Goal: Transaction & Acquisition: Purchase product/service

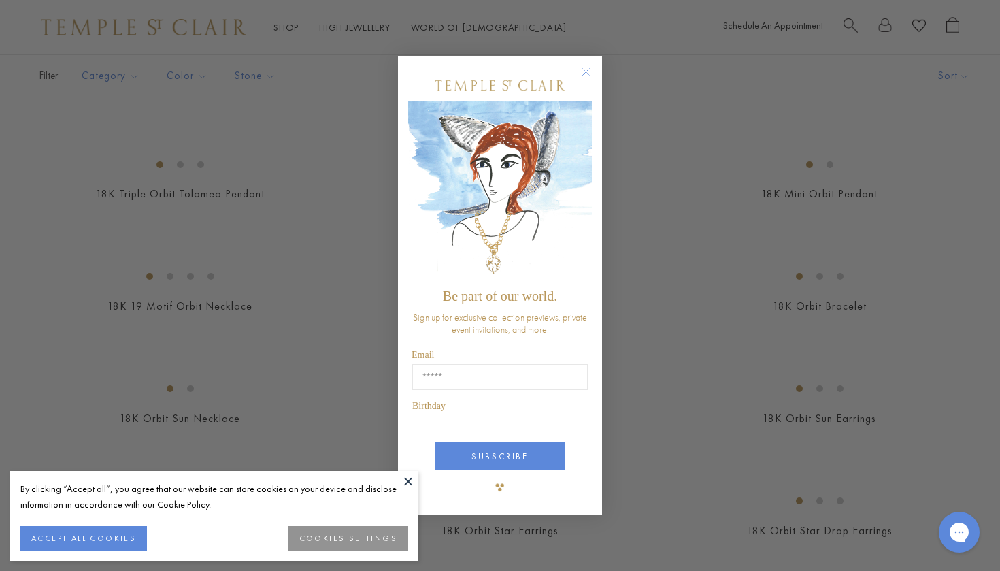
scroll to position [707, 0]
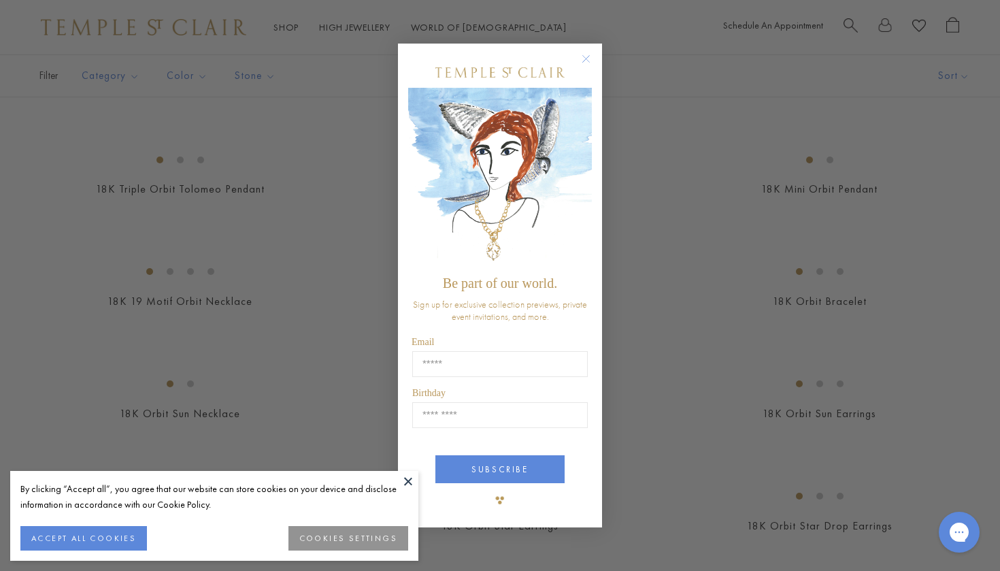
click at [584, 61] on icon "Close dialog" at bounding box center [586, 58] width 7 height 7
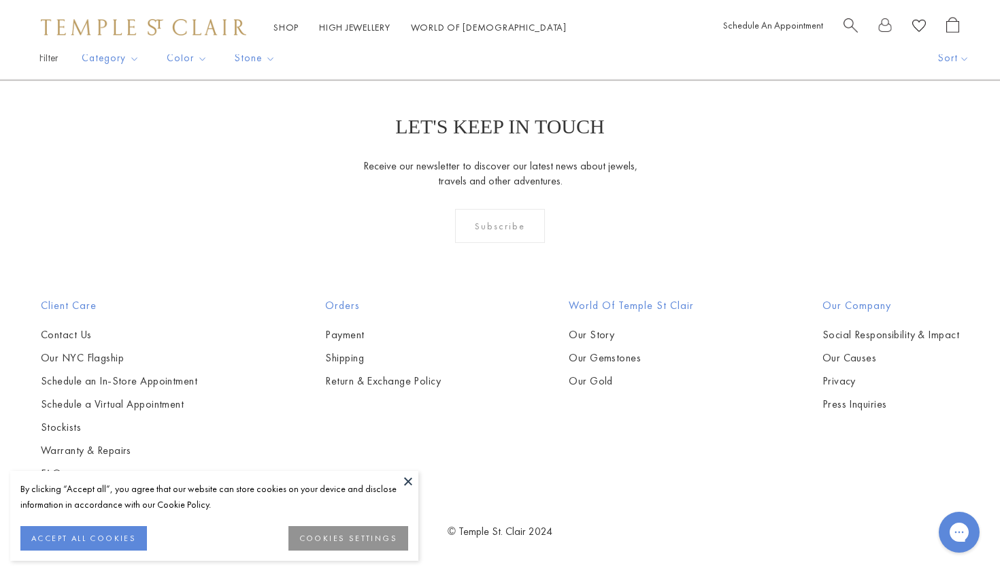
scroll to position [4700, 0]
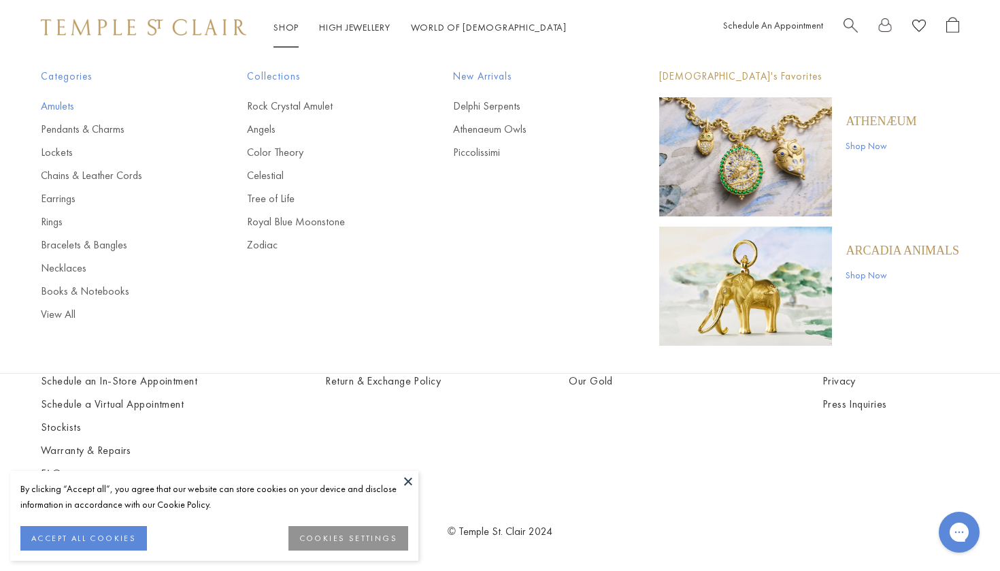
click at [56, 108] on link "Amulets" at bounding box center [117, 106] width 152 height 15
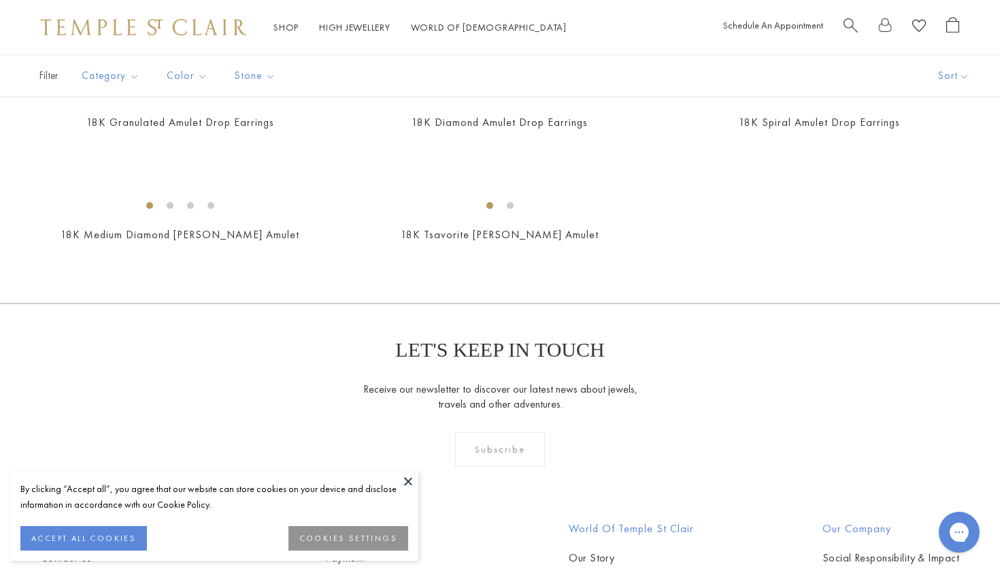
scroll to position [2242, 0]
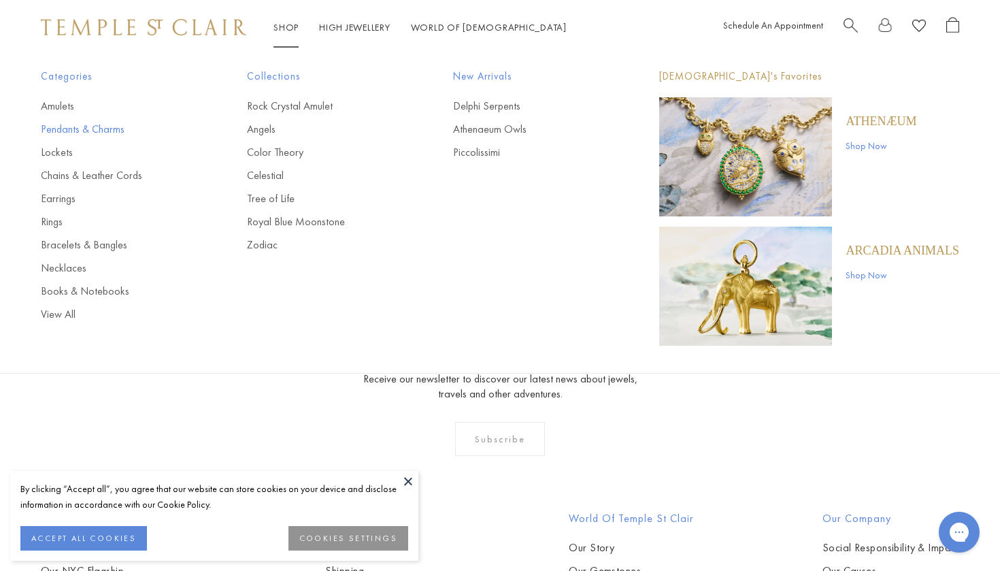
click at [86, 124] on link "Pendants & Charms" at bounding box center [117, 129] width 152 height 15
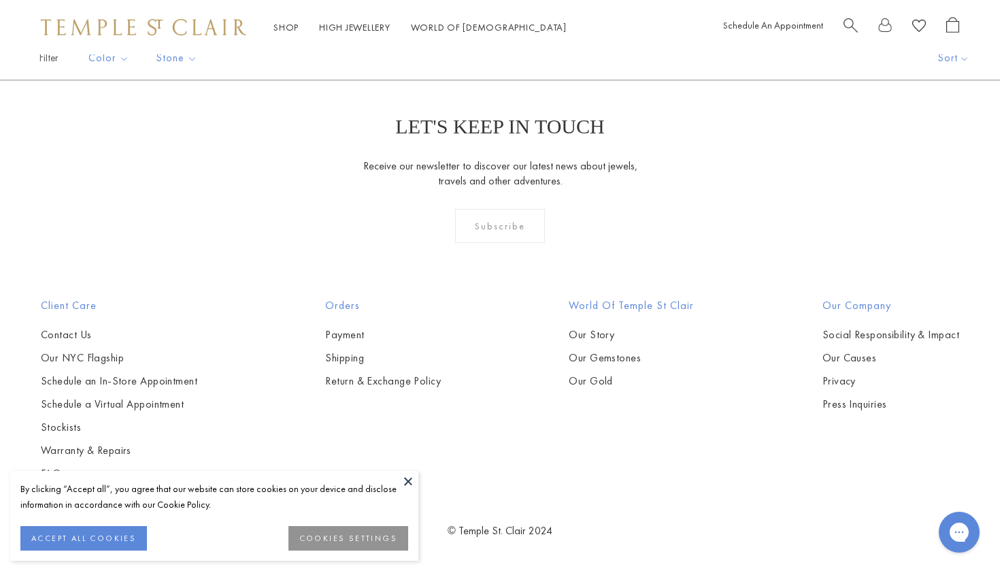
scroll to position [7452, 0]
click at [483, 25] on link "2" at bounding box center [478, 6] width 44 height 37
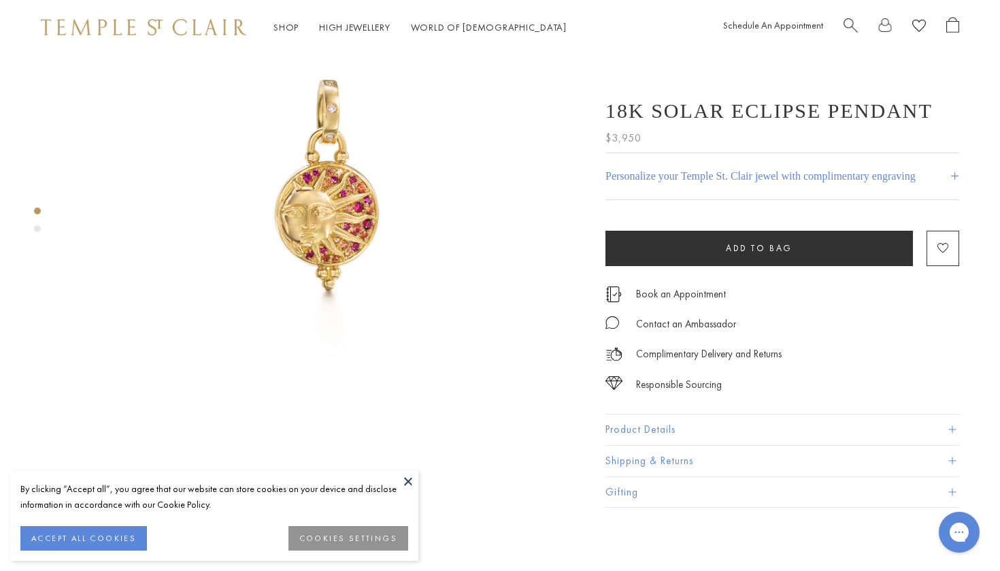
scroll to position [100, 0]
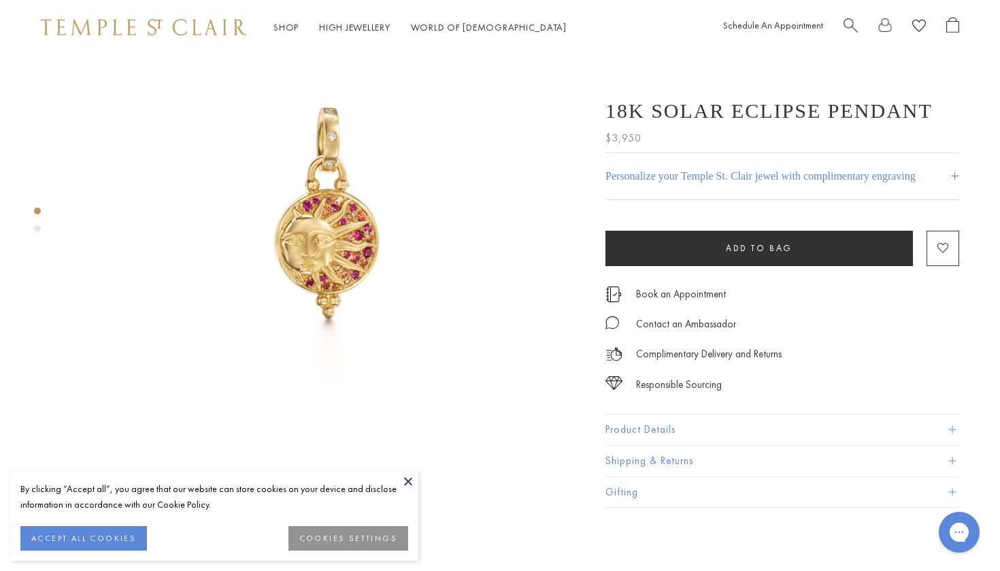
click at [325, 236] on img at bounding box center [326, 212] width 517 height 517
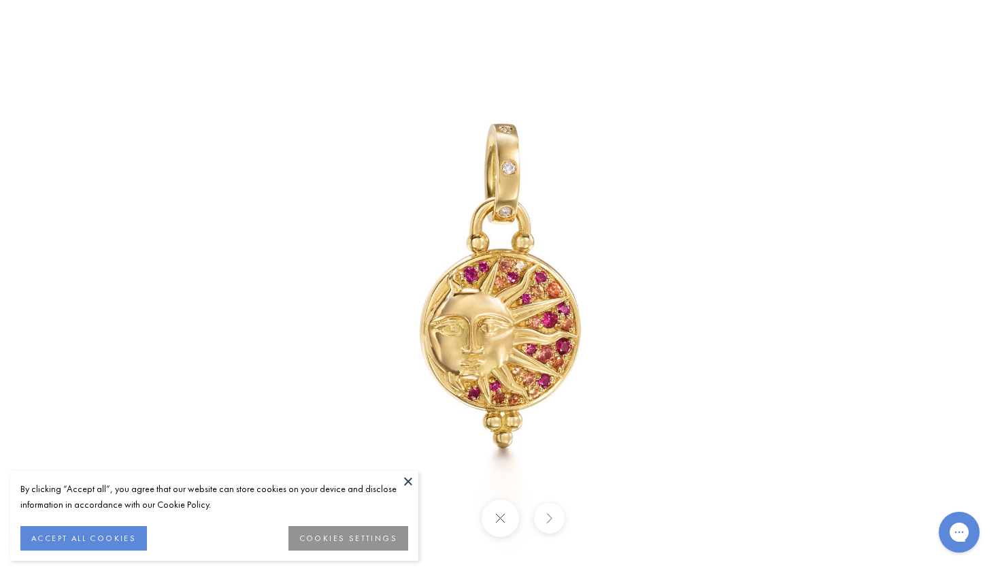
click at [537, 314] on img at bounding box center [500, 286] width 796 height 796
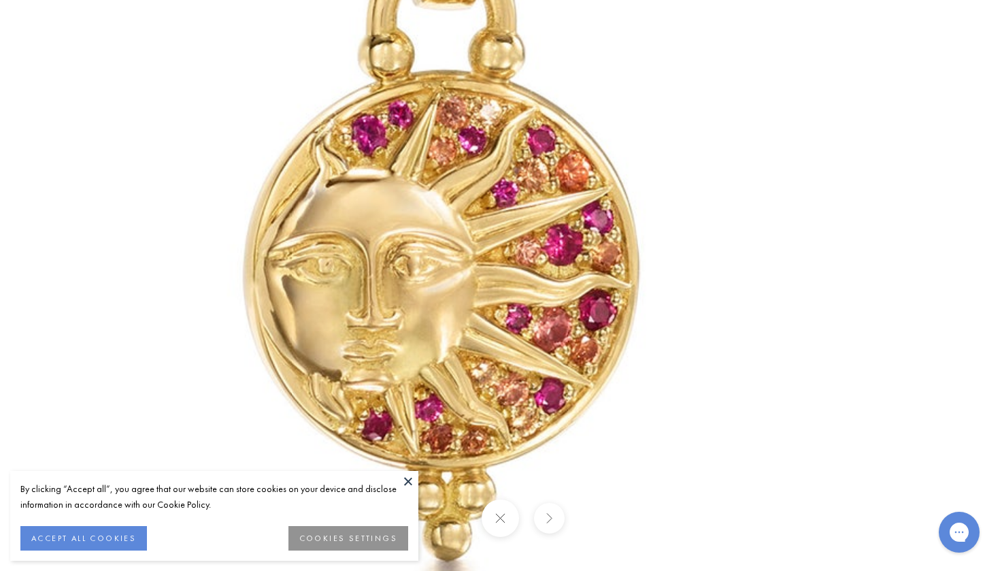
click at [505, 521] on button at bounding box center [499, 517] width 37 height 37
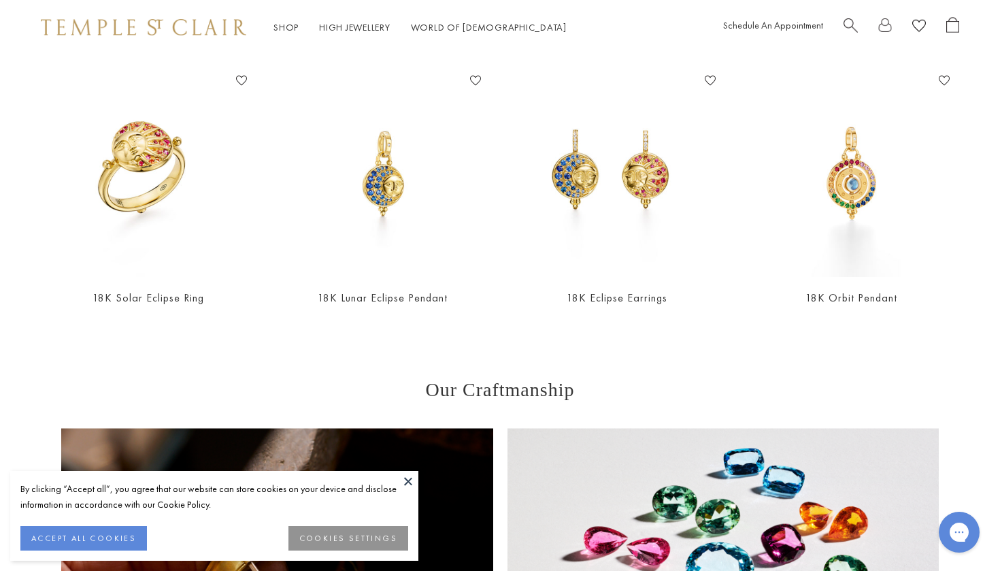
scroll to position [1152, 0]
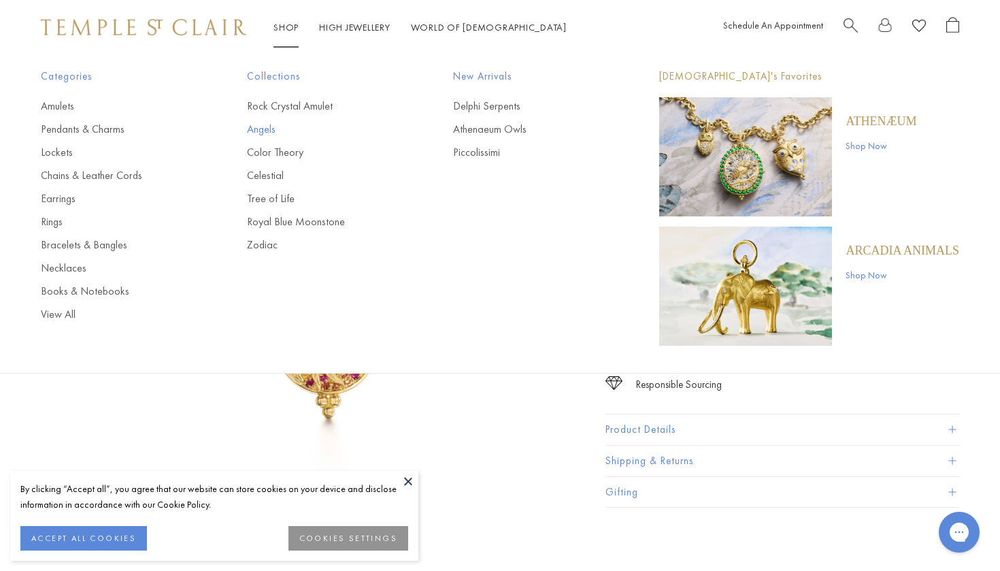
click at [269, 131] on link "Angels" at bounding box center [323, 129] width 152 height 15
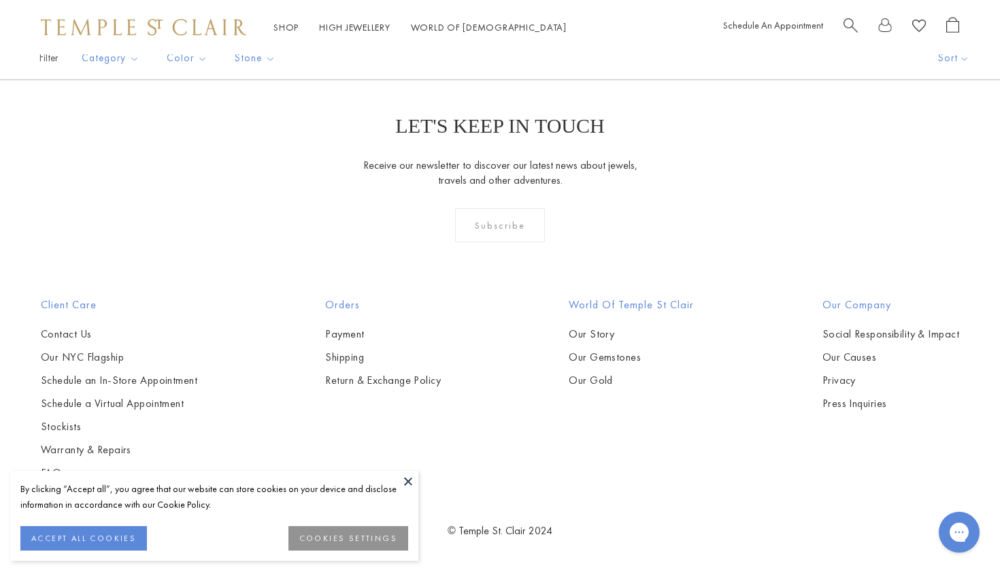
scroll to position [1861, 0]
click at [0, 0] on img at bounding box center [0, 0] width 0 height 0
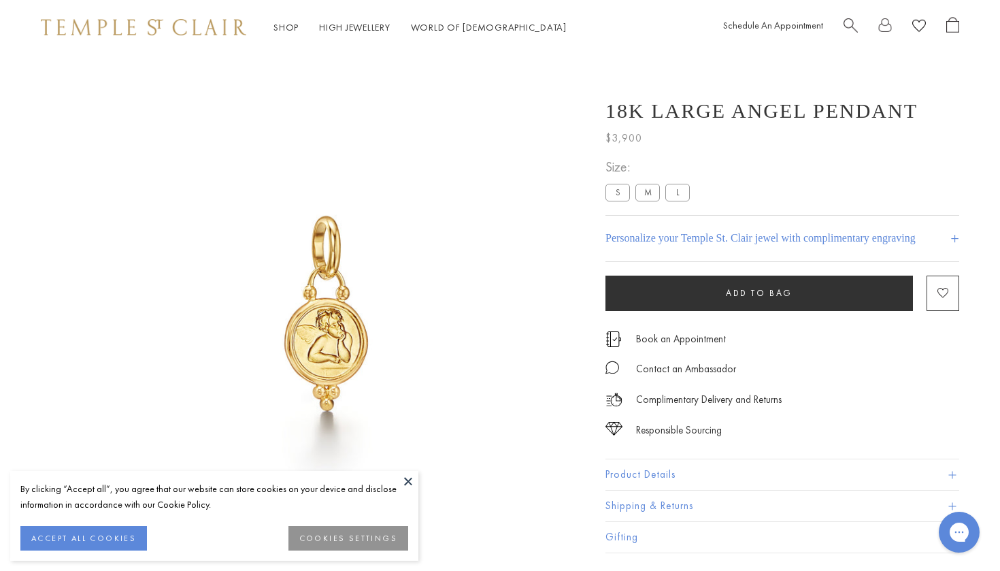
scroll to position [54, 0]
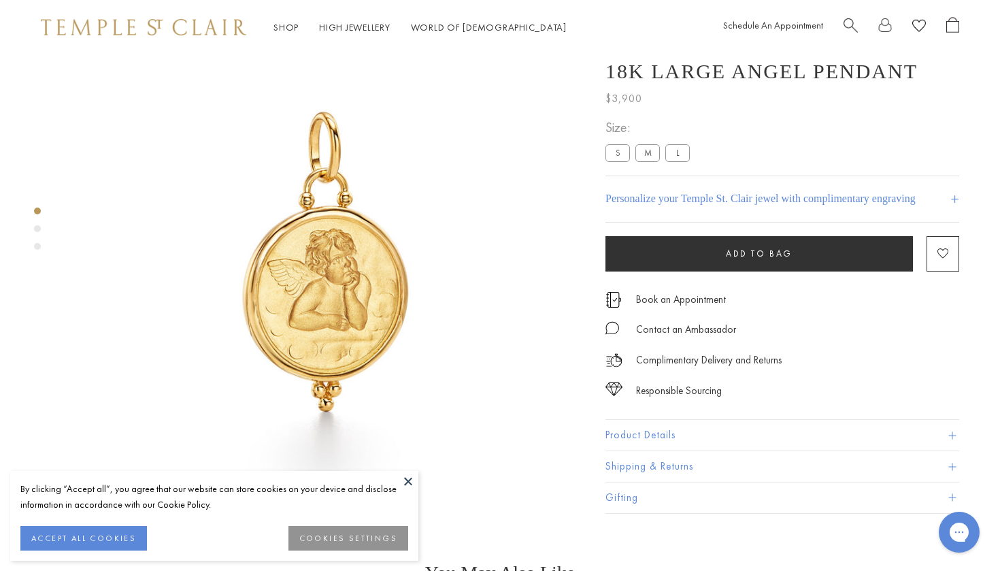
click at [610, 161] on label "S" at bounding box center [617, 152] width 24 height 17
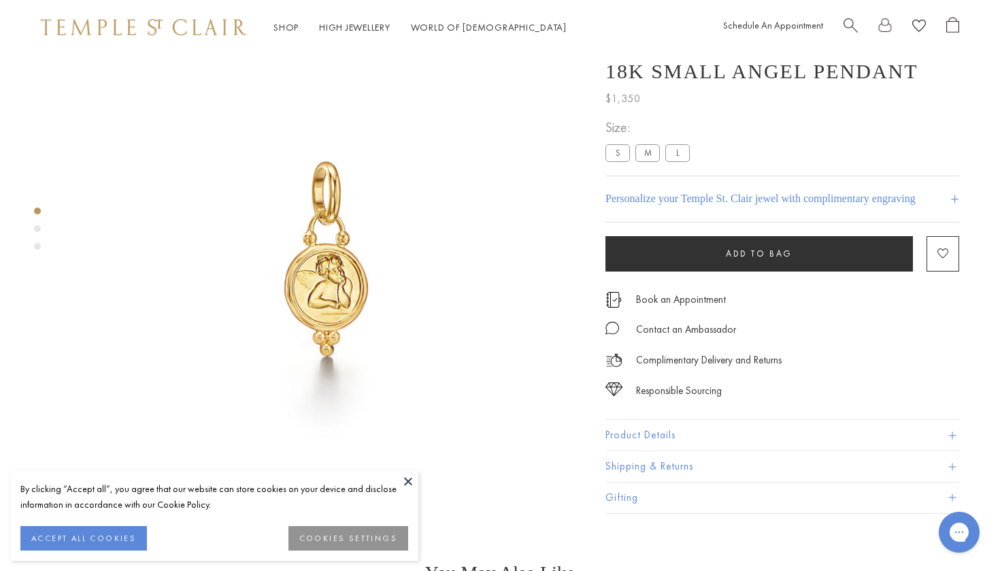
click at [36, 223] on div "Product gallery navigation" at bounding box center [37, 232] width 7 height 56
click at [36, 229] on div "Product gallery navigation" at bounding box center [37, 228] width 7 height 7
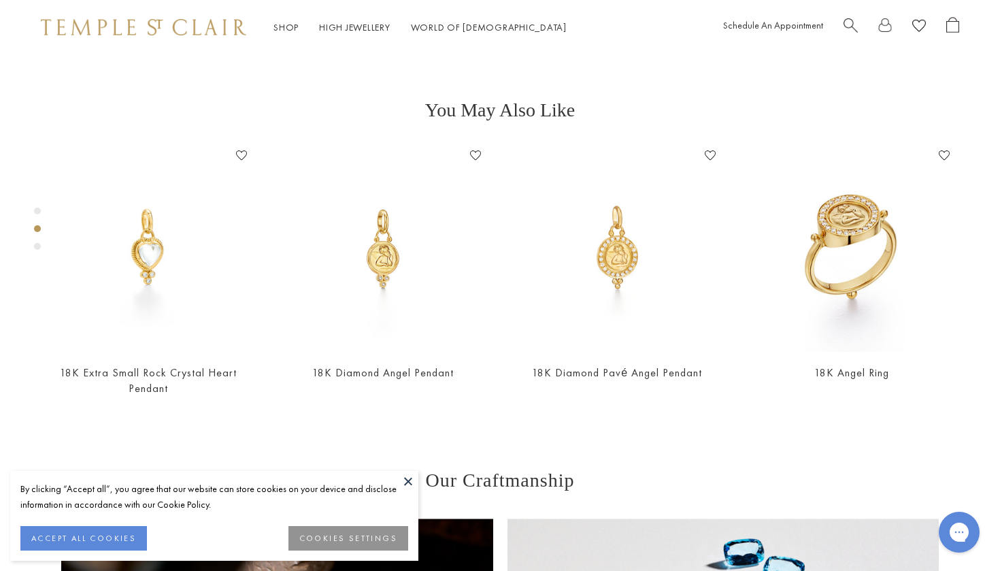
click at [35, 248] on div "Product gallery navigation" at bounding box center [37, 246] width 7 height 7
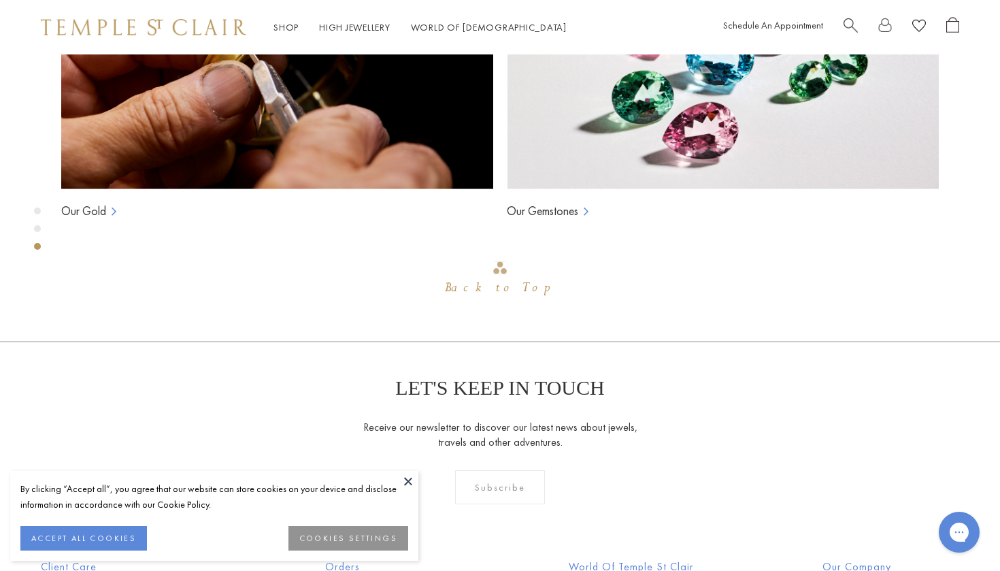
scroll to position [1119, 0]
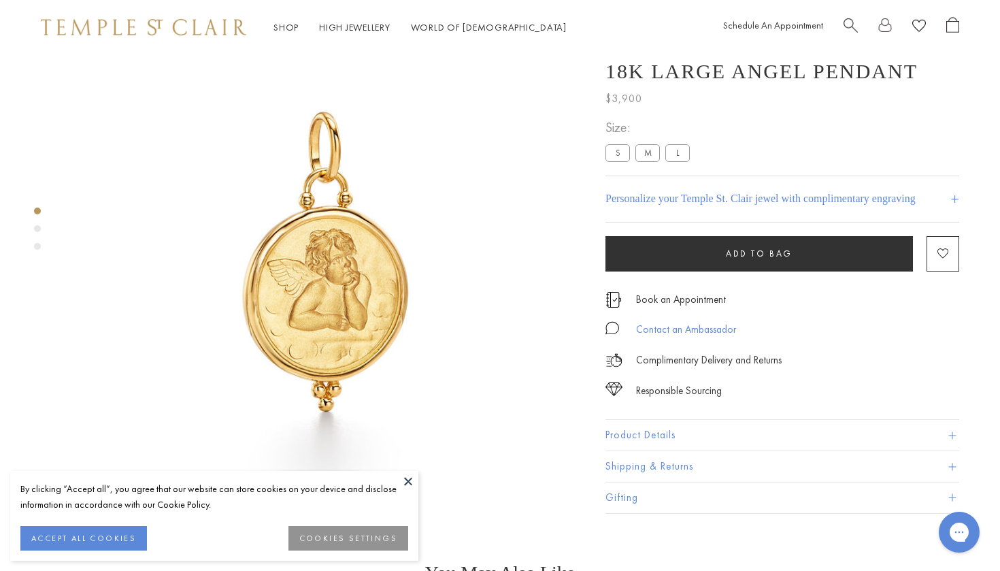
scroll to position [117, 0]
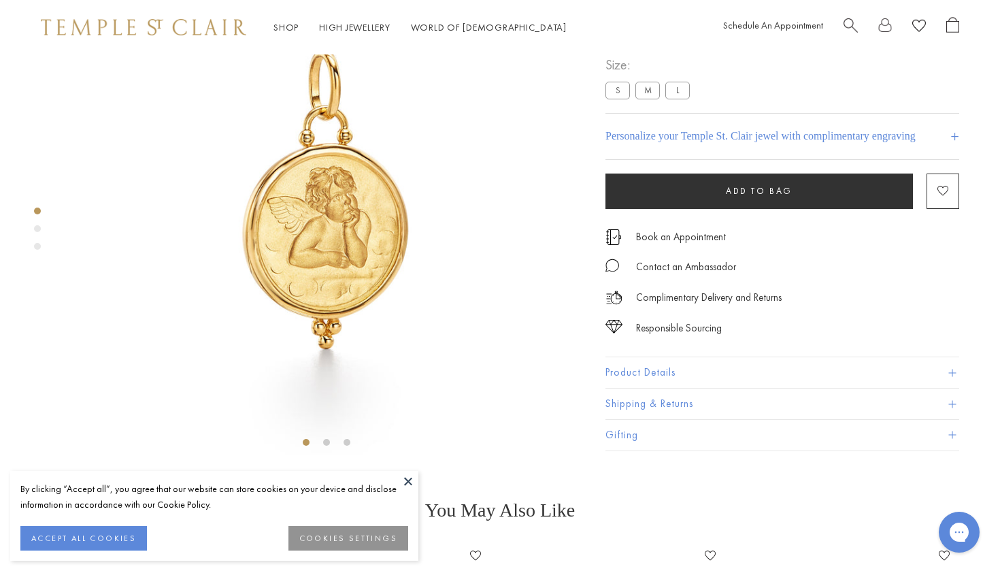
click at [686, 388] on button "Product Details" at bounding box center [782, 373] width 354 height 31
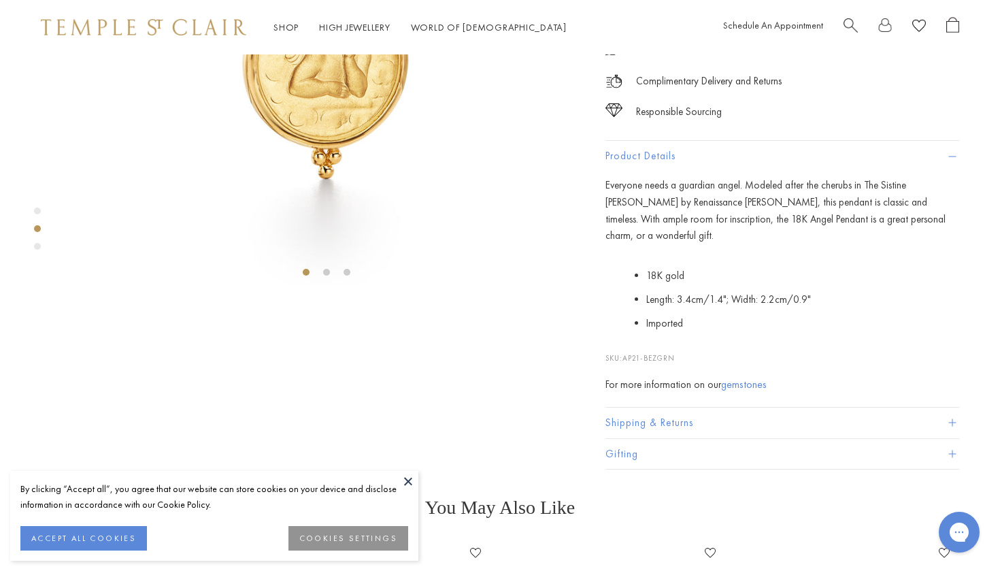
scroll to position [288, 0]
